Goal: Task Accomplishment & Management: Use online tool/utility

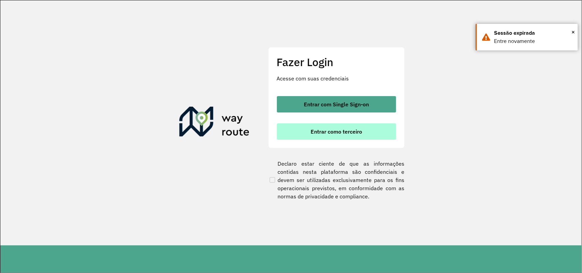
click at [343, 131] on span "Entrar como terceiro" at bounding box center [335, 131] width 51 height 5
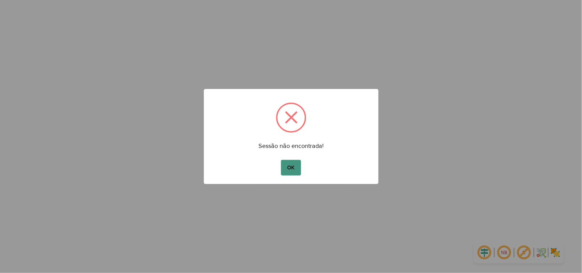
click at [299, 167] on button "OK" at bounding box center [291, 168] width 20 height 16
click at [293, 160] on button "OK" at bounding box center [291, 168] width 20 height 16
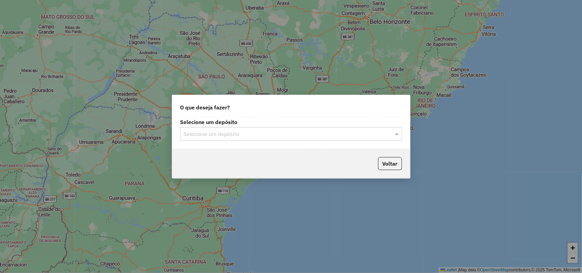
click at [295, 133] on input "text" at bounding box center [284, 134] width 201 height 8
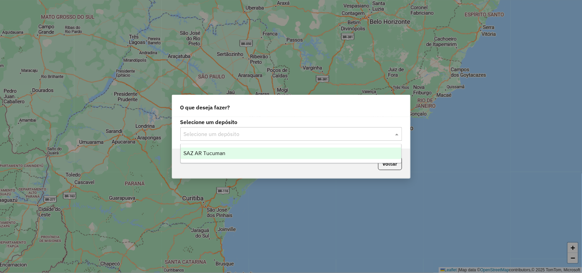
click at [291, 155] on div "SAZ AR Tucuman" at bounding box center [291, 154] width 221 height 12
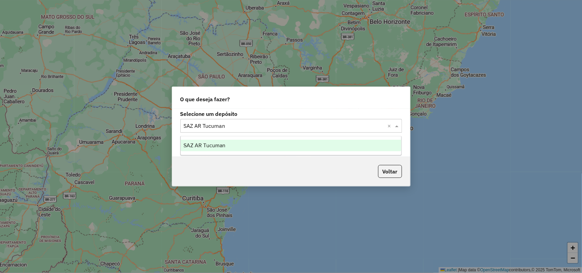
click at [280, 126] on input "text" at bounding box center [284, 126] width 201 height 8
click at [270, 140] on div "SAZ AR Tucuman" at bounding box center [291, 146] width 221 height 12
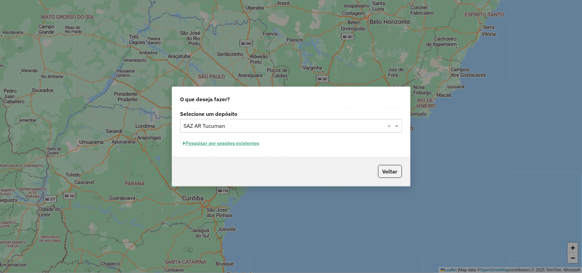
click at [233, 144] on button "Pesquisar por sessões existentes" at bounding box center [221, 143] width 82 height 11
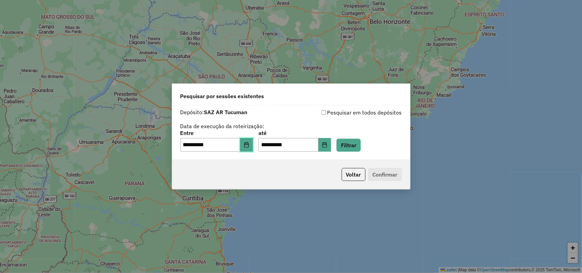
click at [248, 141] on button "Choose Date" at bounding box center [246, 145] width 13 height 14
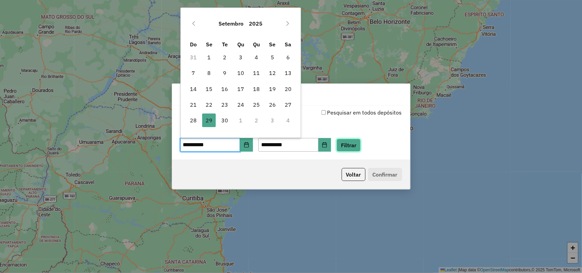
click at [360, 141] on button "Filtrar" at bounding box center [348, 145] width 24 height 13
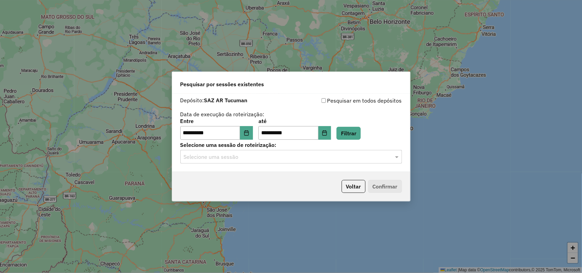
click at [353, 149] on div "Selecione uma sessão de roteirização: Selecione uma sessão" at bounding box center [290, 152] width 221 height 21
click at [342, 159] on input "text" at bounding box center [284, 157] width 201 height 8
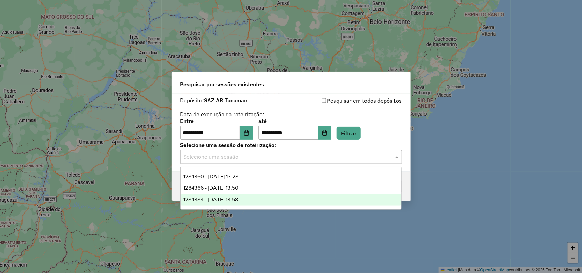
click at [260, 198] on div "1284384 - 29/09/2025 13:58" at bounding box center [291, 200] width 221 height 12
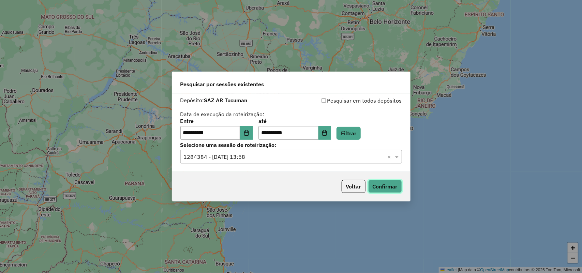
click at [383, 182] on button "Confirmar" at bounding box center [385, 186] width 34 height 13
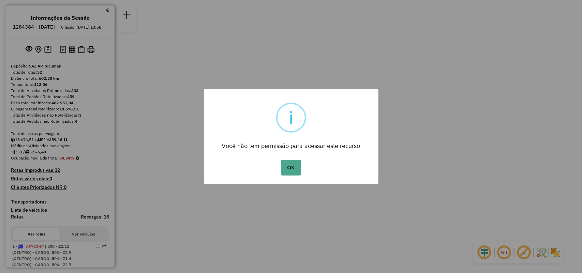
click at [301, 162] on div "OK No Cancel" at bounding box center [291, 167] width 174 height 19
click at [290, 172] on button "OK" at bounding box center [291, 168] width 20 height 16
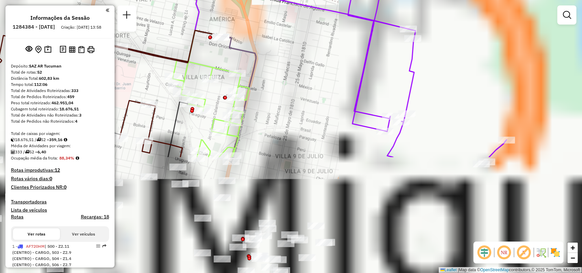
drag, startPoint x: 399, startPoint y: 211, endPoint x: 307, endPoint y: 59, distance: 177.8
click at [309, 60] on div "Janela de atendimento Grade de atendimento Capacidade Transportadoras Veículos …" at bounding box center [291, 136] width 582 height 273
